Goal: Information Seeking & Learning: Learn about a topic

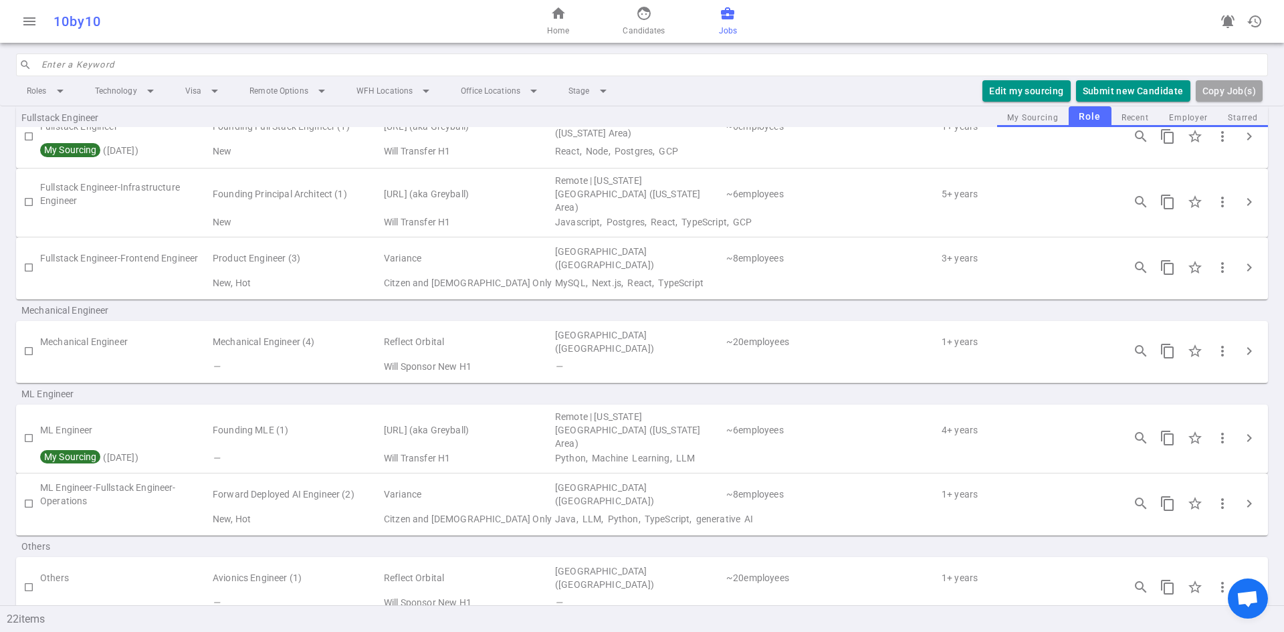
scroll to position [803, 0]
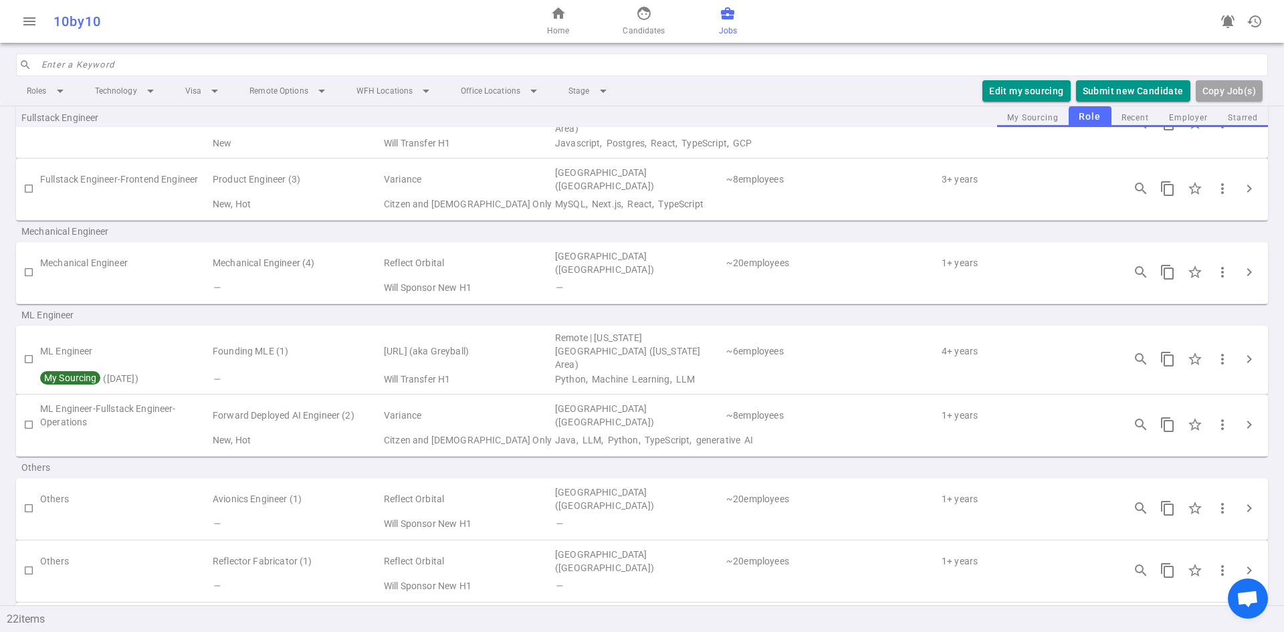
click at [450, 407] on td "Variance" at bounding box center [468, 415] width 171 height 31
click at [1241, 417] on span "chevron_right" at bounding box center [1249, 425] width 16 height 16
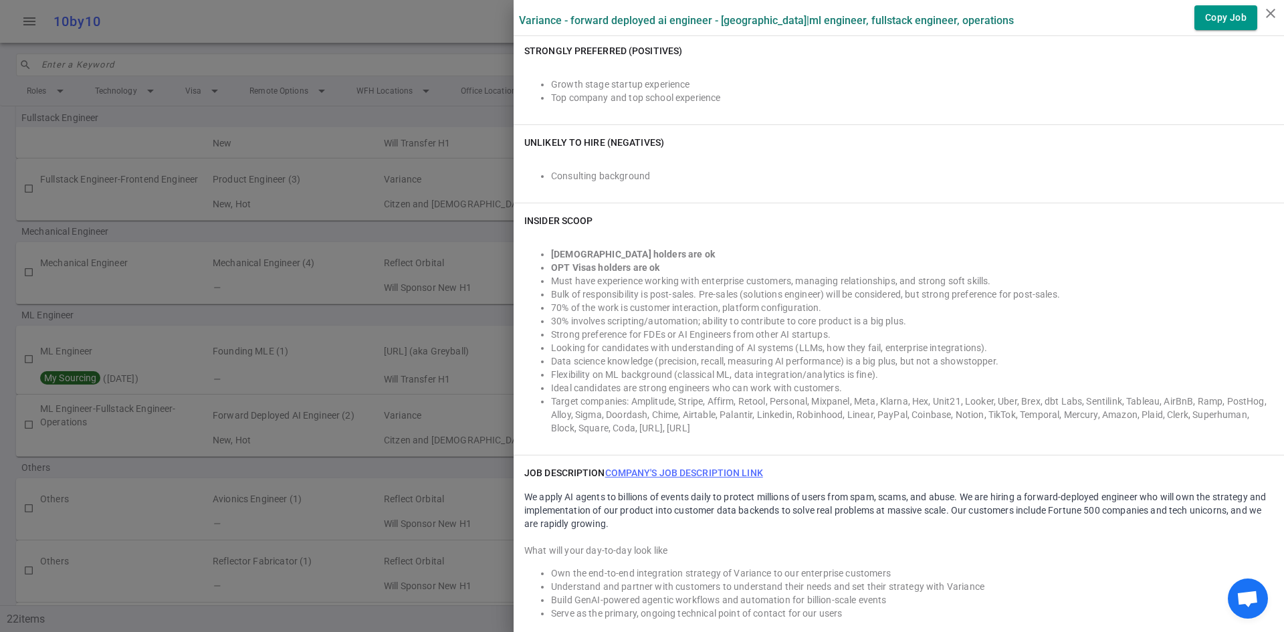
scroll to position [669, 0]
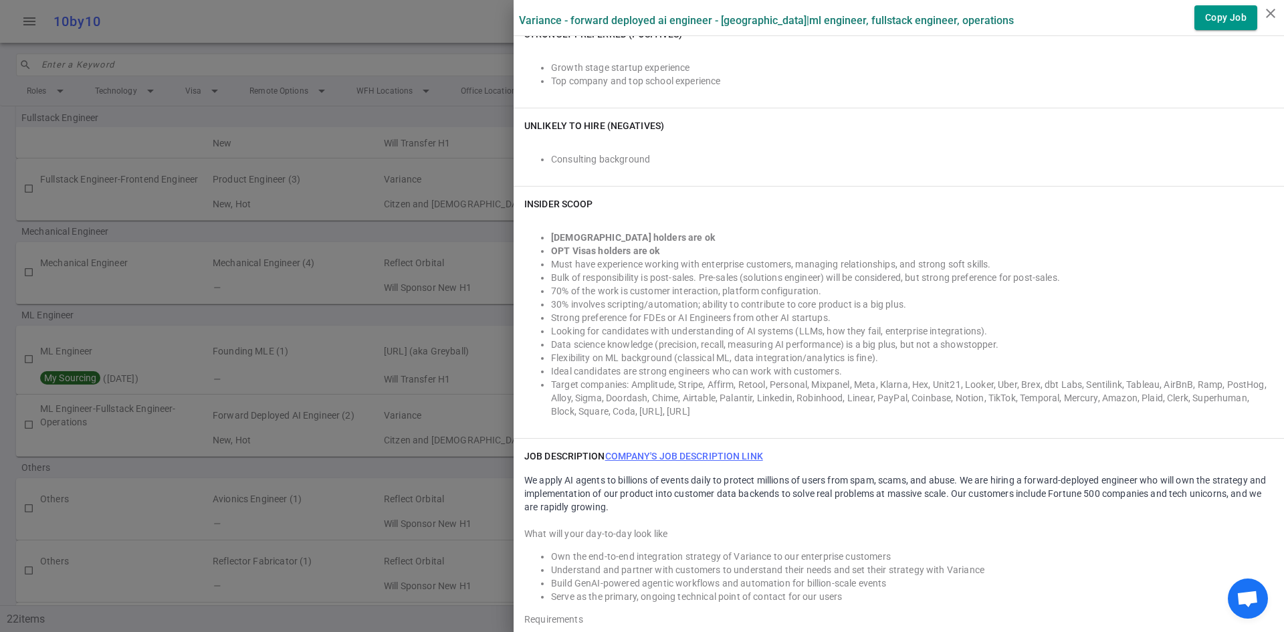
drag, startPoint x: 508, startPoint y: 51, endPoint x: 925, endPoint y: 423, distance: 558.9
click at [925, 423] on div "Variance - Forward Deployed AI Engineer - [GEOGRAPHIC_DATA] | ML Engineer, Full…" at bounding box center [899, 433] width 771 height 2205
copy div "Loremip DO Sitametc, Adipiscin Elitsedd, Eiusmodtem Incidi Utlabo: $411,950 - $…"
drag, startPoint x: 1270, startPoint y: 14, endPoint x: 1245, endPoint y: 17, distance: 25.0
click at [1270, 13] on icon "close" at bounding box center [1271, 13] width 16 height 16
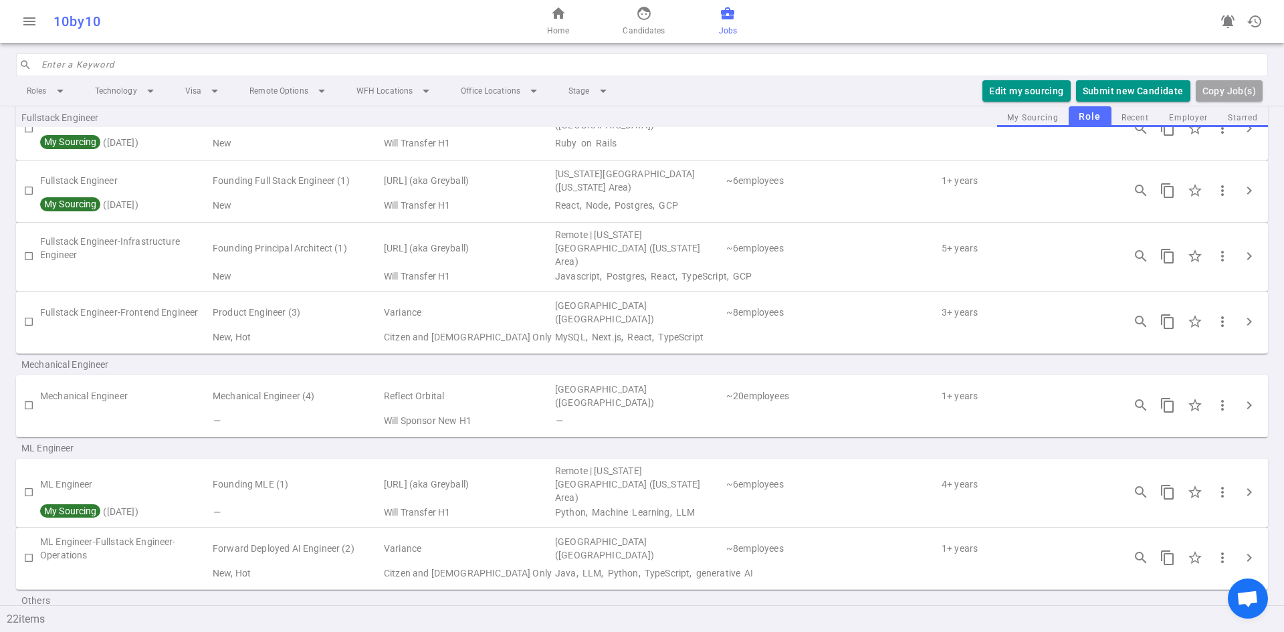
scroll to position [602, 0]
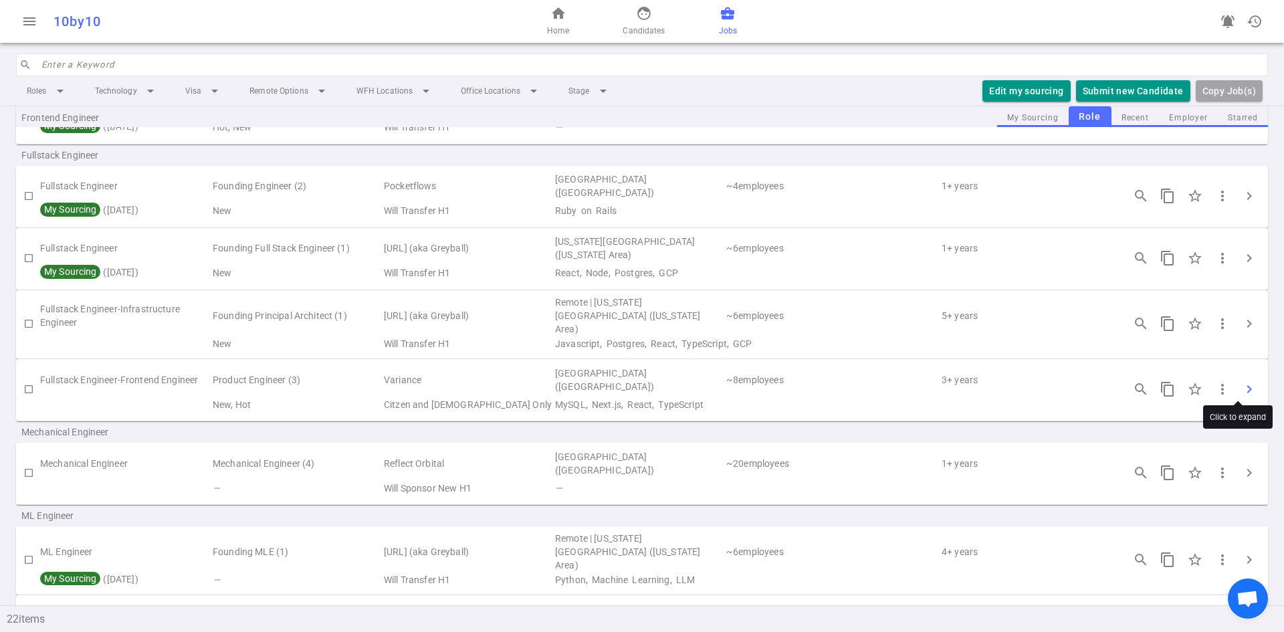
click at [1241, 387] on span "chevron_right" at bounding box center [1249, 389] width 16 height 16
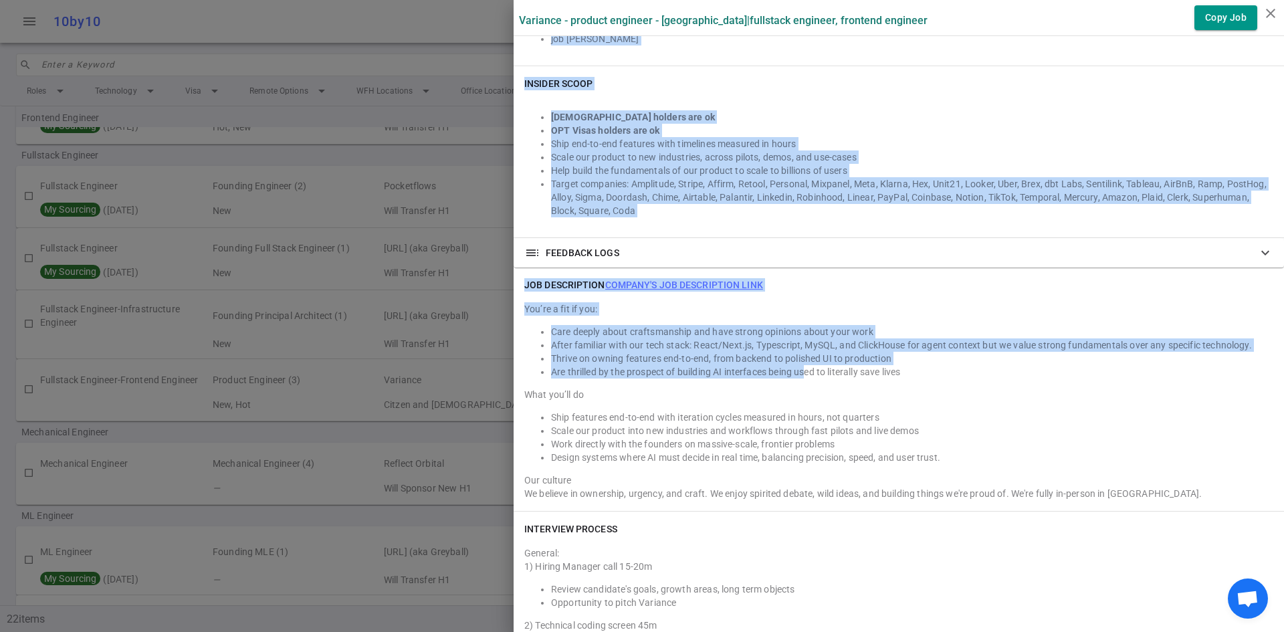
scroll to position [1271, 0]
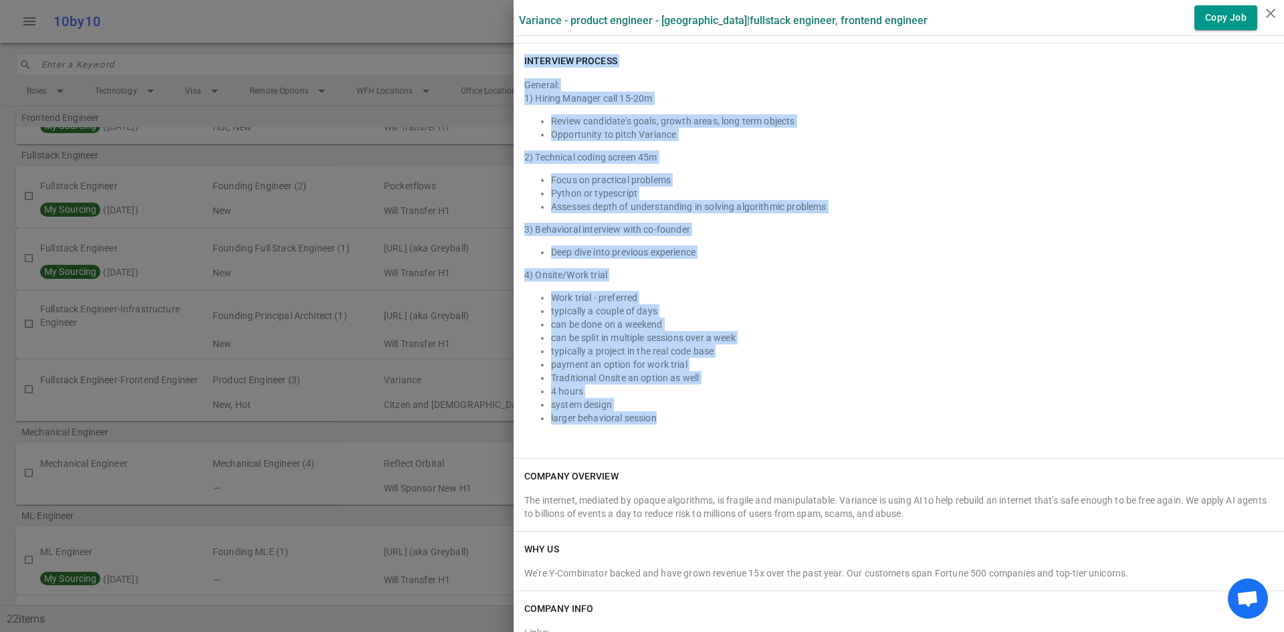
drag, startPoint x: 512, startPoint y: 54, endPoint x: 791, endPoint y: 426, distance: 464.4
copy div "Loremip Dolorsita Consecte, Adipisci Elitsedd Eiusmo Tempor: $829,620 - $561,80…"
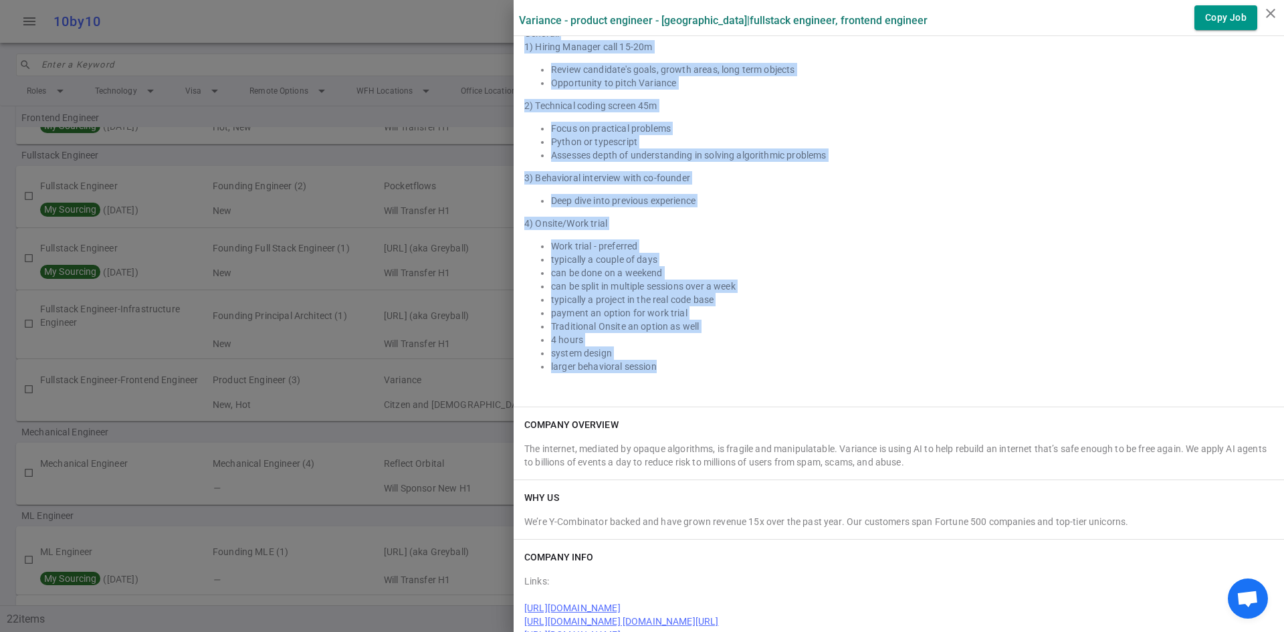
scroll to position [1437, 0]
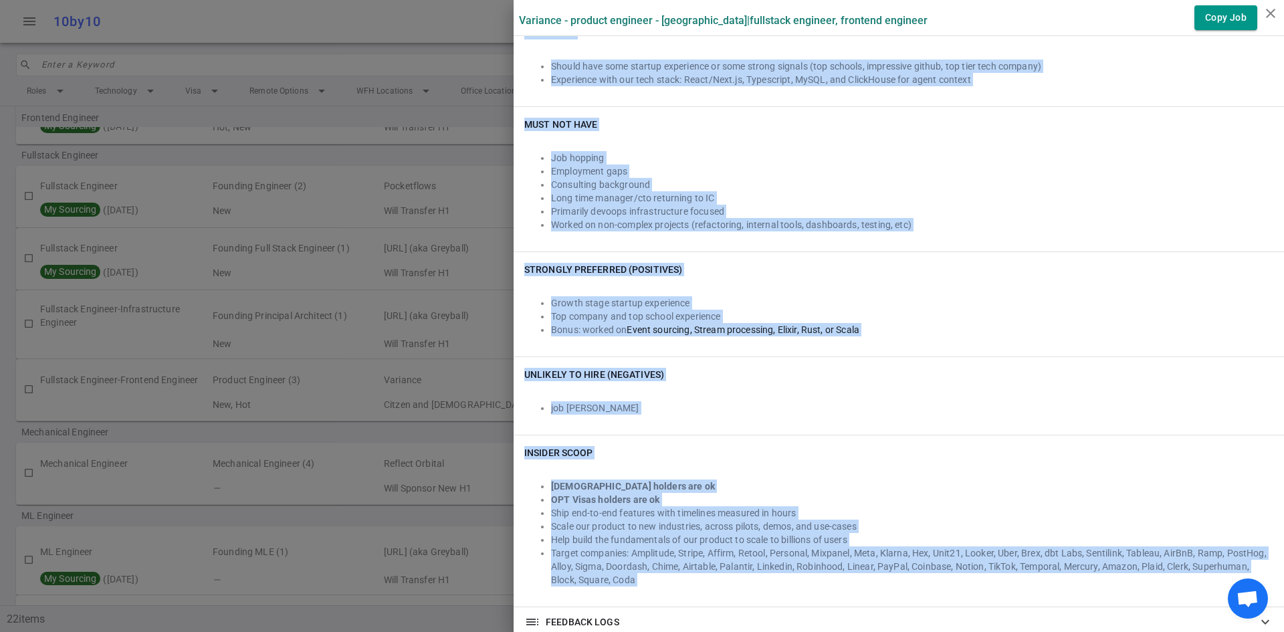
click at [738, 356] on div "Strongly Preferred (Positives) Growth stage startup experience Top company and …" at bounding box center [899, 304] width 771 height 104
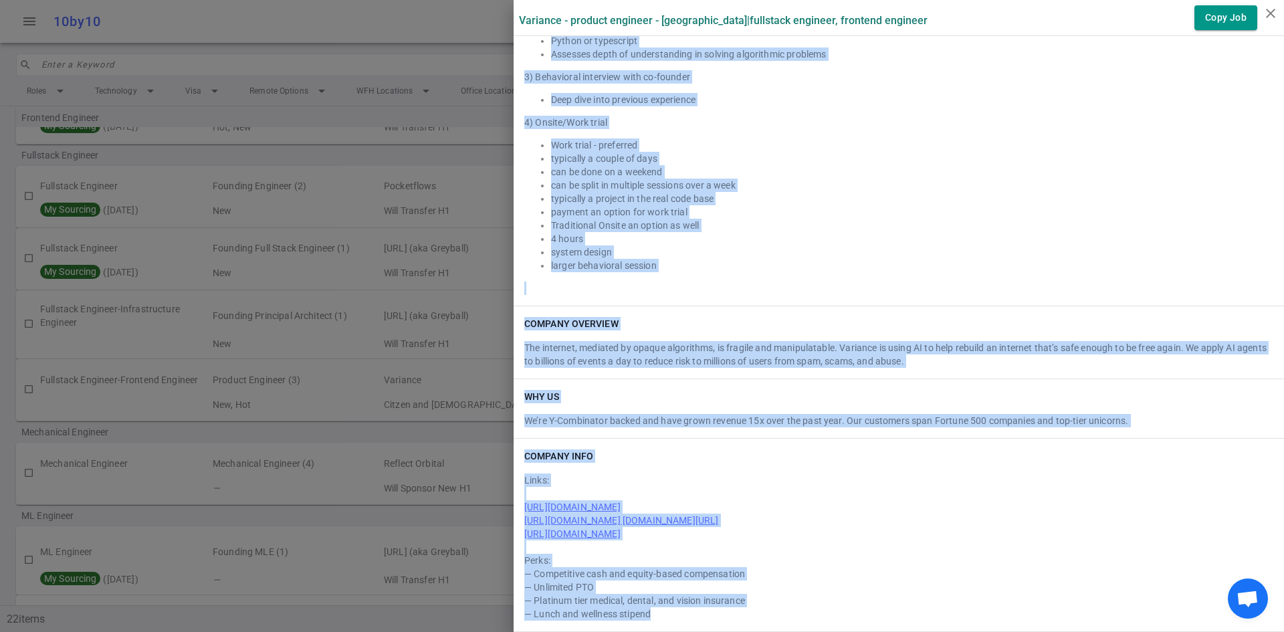
drag, startPoint x: 514, startPoint y: 52, endPoint x: 837, endPoint y: 619, distance: 652.4
copy div "Loremip Dolorsita Consecte, Adipisci Elitsedd Eiusmo Tempor: $829,620 - $561,80…"
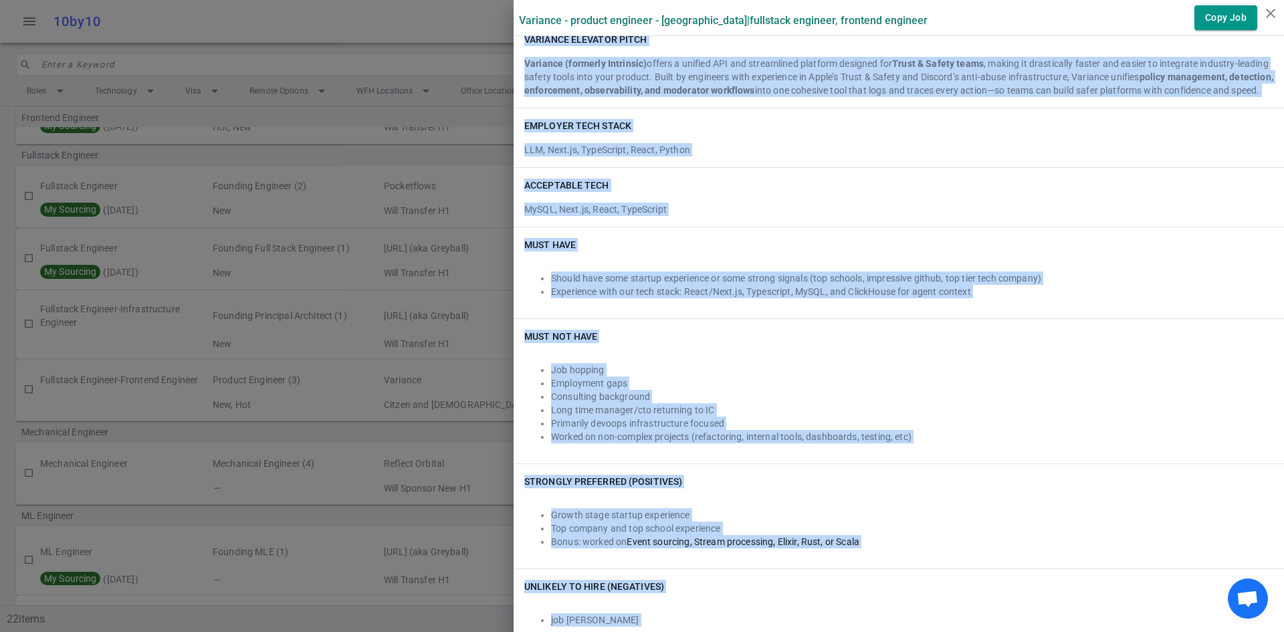
scroll to position [0, 0]
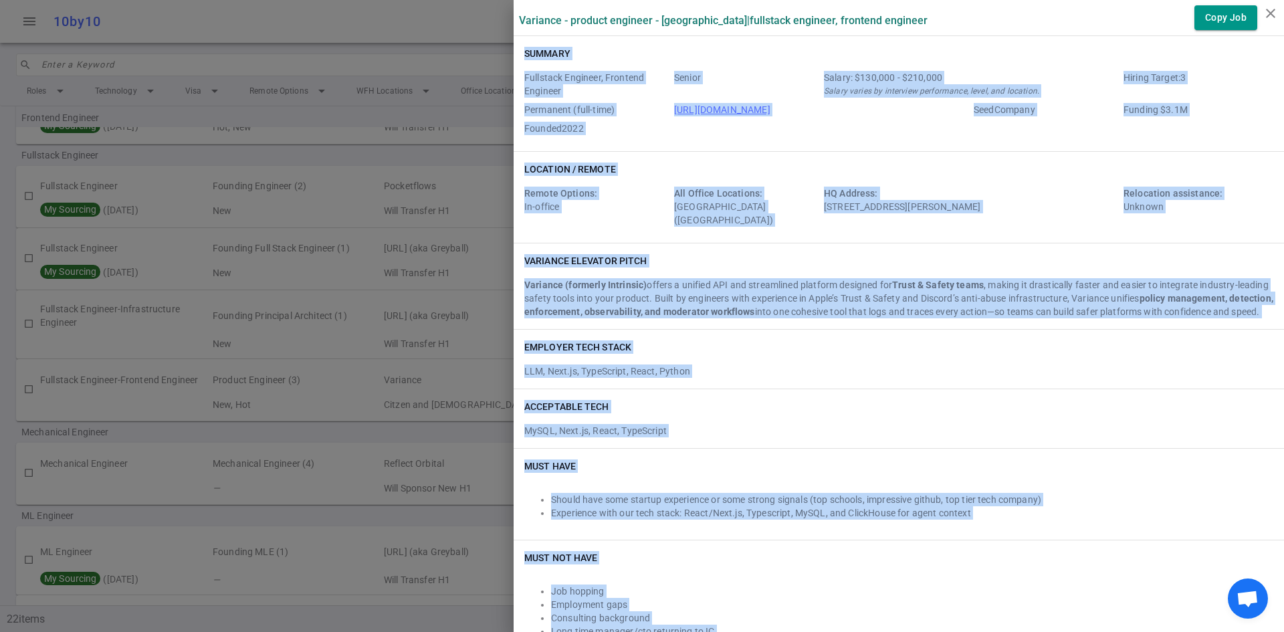
click at [751, 126] on div "Fullstack Engineer, Frontend Engineer Senior Salary: $130,000 - $210,000 Salary…" at bounding box center [898, 106] width 749 height 70
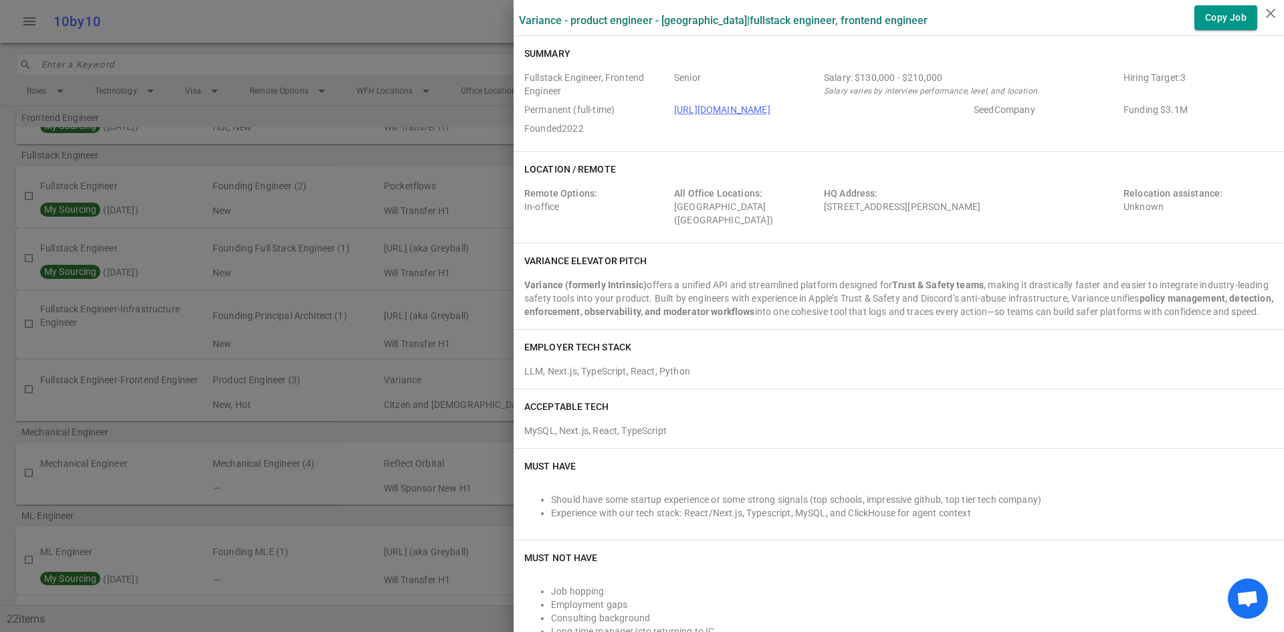
click at [732, 105] on link "[URL][DOMAIN_NAME]" at bounding box center [722, 109] width 96 height 11
